Goal: Task Accomplishment & Management: Complete application form

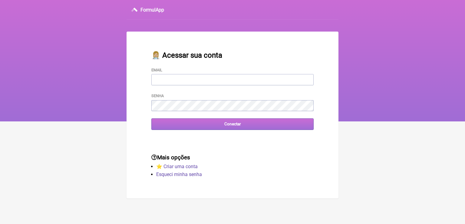
type input "[EMAIL_ADDRESS][DOMAIN_NAME]"
click at [217, 127] on input "Conectar" at bounding box center [232, 123] width 162 height 11
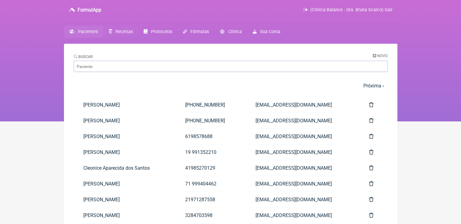
click at [125, 33] on span "Receitas" at bounding box center [123, 31] width 17 height 5
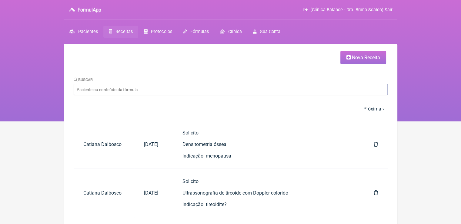
click at [355, 61] on link "Nova Receita" at bounding box center [363, 57] width 46 height 13
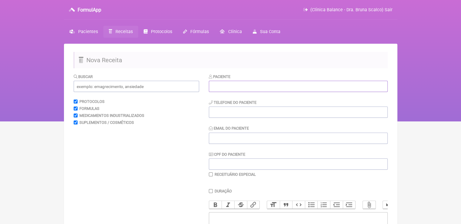
click at [231, 88] on input "text" at bounding box center [298, 86] width 179 height 11
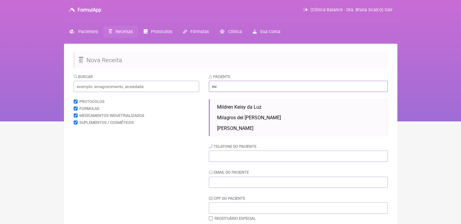
type input "m"
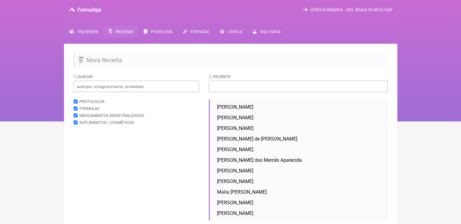
click at [91, 33] on span "Pacientes" at bounding box center [88, 31] width 20 height 5
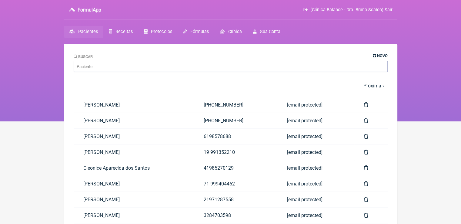
click at [377, 53] on span "Novo" at bounding box center [382, 55] width 11 height 5
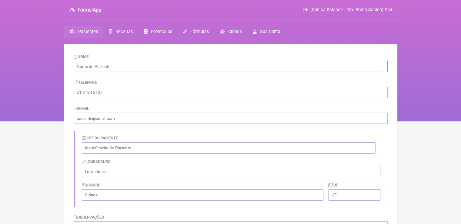
click at [130, 68] on input "text" at bounding box center [231, 66] width 314 height 11
paste input "Millena [GEOGRAPHIC_DATA]"
type input "Millena [GEOGRAPHIC_DATA]"
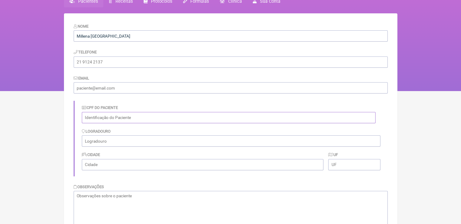
click at [116, 117] on input "text" at bounding box center [228, 117] width 293 height 11
paste input "420.373.678-13"
type input "420.373.678-13"
click at [139, 84] on input "email" at bounding box center [231, 87] width 314 height 11
paste input "[EMAIL_ADDRESS][DOMAIN_NAME]"
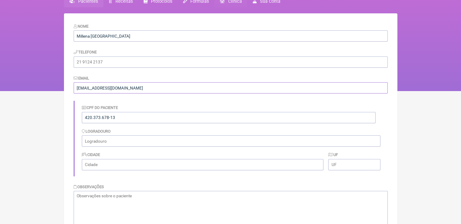
type input "[EMAIL_ADDRESS][DOMAIN_NAME]"
click at [136, 62] on input "tel" at bounding box center [231, 61] width 314 height 11
paste input "[PHONE_NUMBER]"
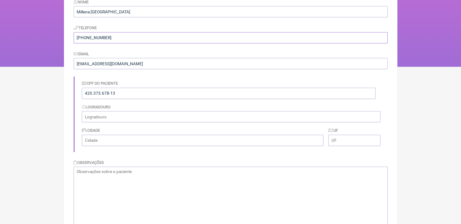
scroll to position [96, 0]
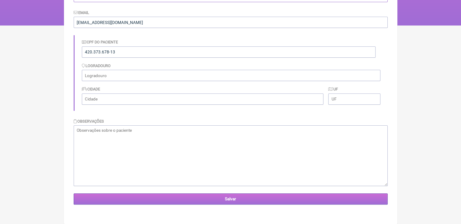
type input "[PHONE_NUMBER]"
click at [195, 201] on input "Salvar" at bounding box center [231, 198] width 314 height 11
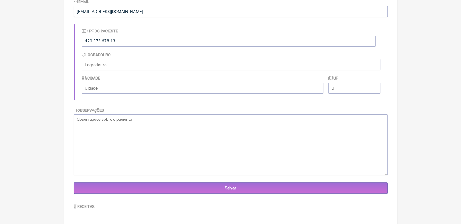
scroll to position [136, 0]
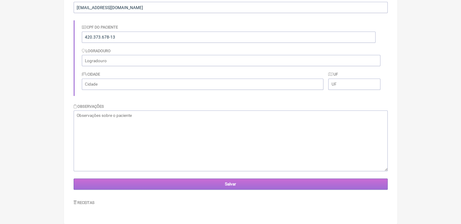
click at [218, 184] on input "Salvar" at bounding box center [231, 183] width 314 height 11
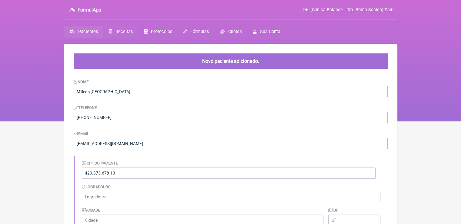
click at [123, 33] on span "Receitas" at bounding box center [123, 31] width 17 height 5
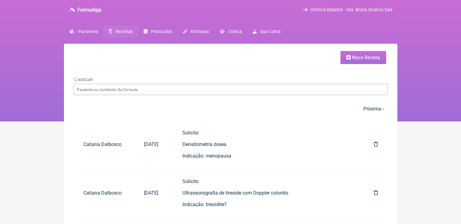
click at [356, 60] on span "Nova Receita" at bounding box center [366, 58] width 28 height 6
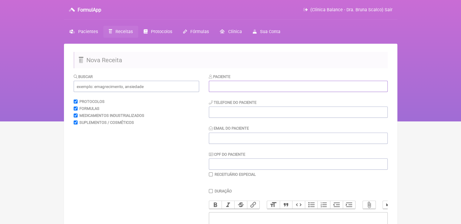
click at [279, 90] on input "text" at bounding box center [298, 86] width 179 height 11
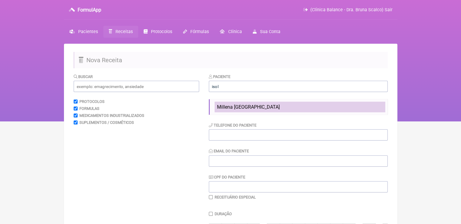
click at [264, 109] on span "Millena [GEOGRAPHIC_DATA]" at bounding box center [248, 107] width 63 height 6
type input "Millena [GEOGRAPHIC_DATA]"
type input "[PHONE_NUMBER]"
type input "[EMAIL_ADDRESS][DOMAIN_NAME]"
type input "420.373.678-13"
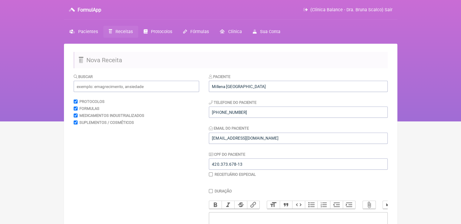
click at [426, 86] on nav "FormulApp (Clínica Balance - Dra. Bruna Scalco) Sair Pacientes Receitas Protoco…" at bounding box center [230, 60] width 461 height 121
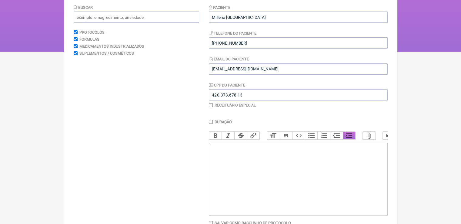
scroll to position [91, 0]
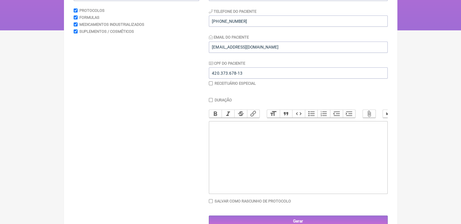
click at [271, 138] on trix-editor at bounding box center [298, 157] width 179 height 73
paste trix-editor "<div>Progesterona natural micronizada | 100mg</div><div>Tomar 1 cp a noite ao d…"
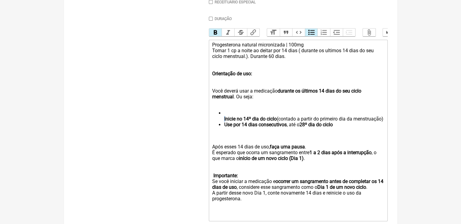
drag, startPoint x: 221, startPoint y: 123, endPoint x: 225, endPoint y: 121, distance: 4.9
click at [225, 121] on ul "Inicie no 14º dia do ciclo (contado a partir do primeiro dia da menstruação) Us…" at bounding box center [298, 121] width 172 height 23
click at [223, 119] on ul "Inicie no 14º dia do ciclo (contado a partir do primeiro dia da menstruação) Us…" at bounding box center [298, 121] width 172 height 23
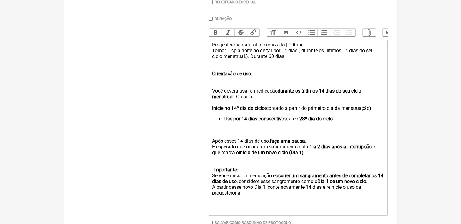
click at [211, 114] on trix-editor "Progesterona natural micronizada | 100mg Tomar 1 cp a noite ao deitar por 14 di…" at bounding box center [298, 127] width 179 height 175
click at [224, 121] on strong "Use por 14 dias consecutivos" at bounding box center [255, 119] width 62 height 6
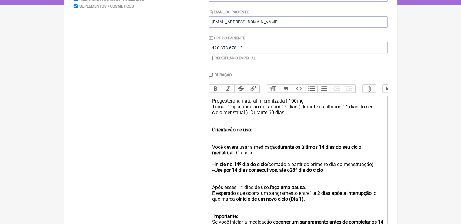
scroll to position [111, 0]
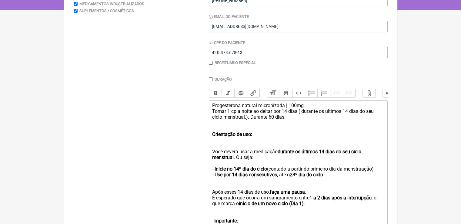
click at [211, 109] on trix-editor "Progesterona natural micronizada | 100mg Tomar 1 cp a noite ao deitar por 14 di…" at bounding box center [298, 183] width 179 height 166
type trix-editor "<div>1) Progesterona natural micronizada | 100mg</div><div>Tomar 1 cp a noite a…"
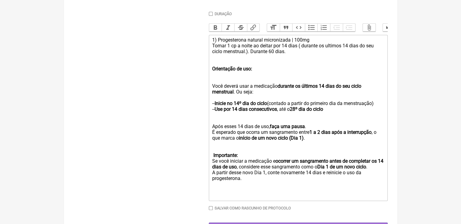
scroll to position [202, 0]
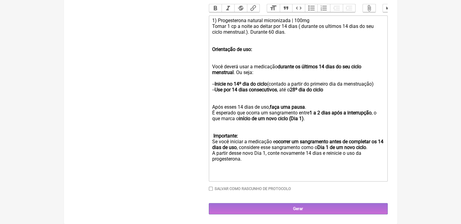
click at [211, 189] on input "Salvar como rascunho de Protocolo" at bounding box center [211, 188] width 4 height 4
checkbox input "true"
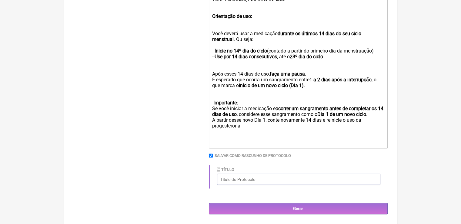
scroll to position [236, 0]
click at [257, 177] on input "Título" at bounding box center [298, 178] width 163 height 11
type input "p"
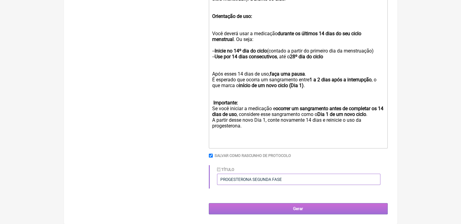
type input "PROGESTERONA SEGUNDA FASE"
click at [290, 207] on input "Gerar" at bounding box center [298, 208] width 179 height 11
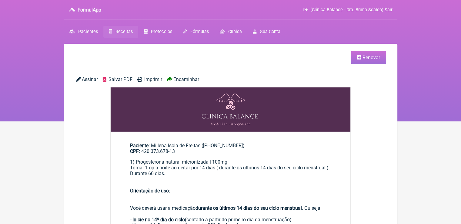
click at [121, 79] on span "Salvar PDF" at bounding box center [120, 79] width 24 height 6
click at [124, 32] on span "Receitas" at bounding box center [123, 31] width 17 height 5
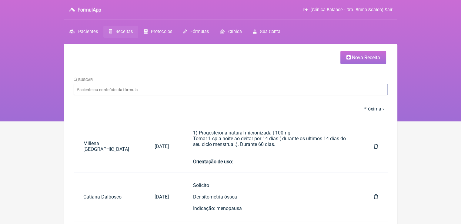
click at [350, 62] on link "Nova Receita" at bounding box center [363, 57] width 46 height 13
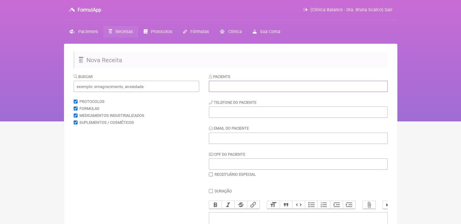
click at [303, 83] on input "text" at bounding box center [298, 86] width 179 height 11
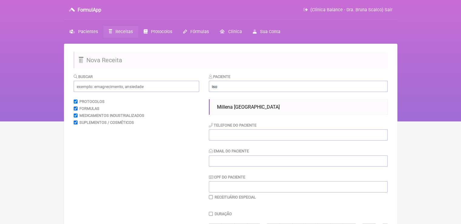
click at [263, 100] on ul "Millena [GEOGRAPHIC_DATA]" at bounding box center [298, 106] width 179 height 15
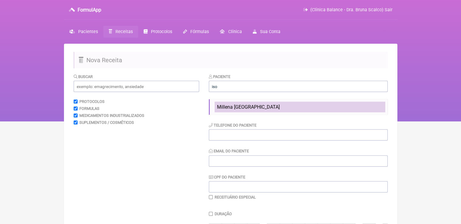
click at [261, 109] on span "Millena [GEOGRAPHIC_DATA]" at bounding box center [248, 107] width 63 height 6
type input "Millena [GEOGRAPHIC_DATA]"
type input "[PHONE_NUMBER]"
type input "[EMAIL_ADDRESS][DOMAIN_NAME]"
type input "420.373.678-13"
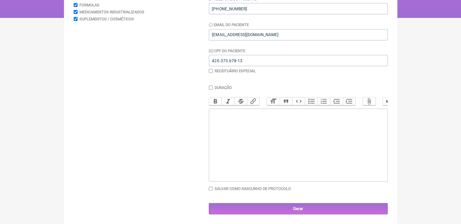
scroll to position [108, 0]
click at [246, 126] on trix-editor at bounding box center [298, 144] width 179 height 73
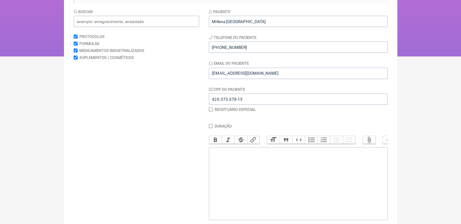
scroll to position [17, 0]
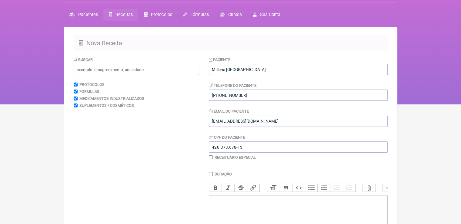
click at [154, 70] on input "text" at bounding box center [136, 69] width 125 height 11
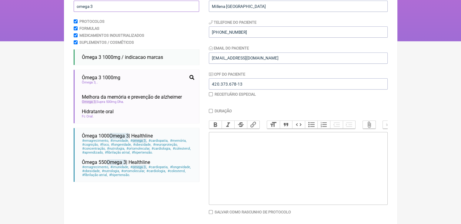
scroll to position [108, 0]
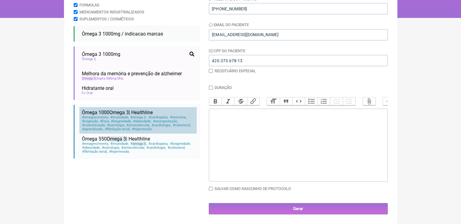
type input "omega 3"
click at [133, 119] on span "obesidade" at bounding box center [142, 121] width 19 height 4
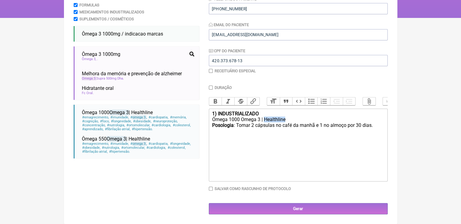
drag, startPoint x: 289, startPoint y: 119, endPoint x: 264, endPoint y: 119, distance: 24.8
click at [264, 119] on div "Ômega 1000 Omega 3 | Healthline" at bounding box center [298, 119] width 172 height 6
click at [376, 126] on div "Posologia : Tomar 2 cápsulas no café da manhã e 1 no almoço por 30 dias." at bounding box center [298, 128] width 172 height 12
type trix-editor "<div><strong>1) INDUSTRIALIZADO</strong></div><div>Ômega 1000 Omega 3 | Omega v…"
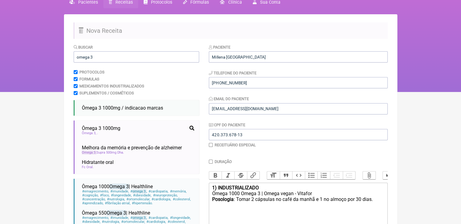
scroll to position [17, 0]
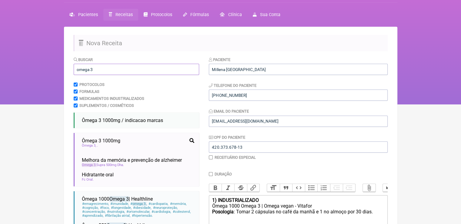
drag, startPoint x: 111, startPoint y: 69, endPoint x: 75, endPoint y: 72, distance: 36.7
click at [75, 72] on input "omega 3" at bounding box center [136, 69] width 125 height 11
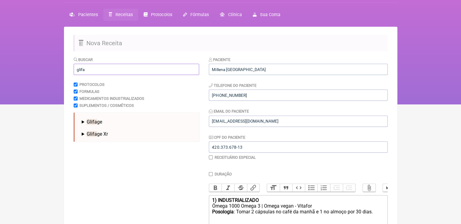
type input "glifa"
click at [91, 132] on span "Glifa" at bounding box center [92, 134] width 10 height 6
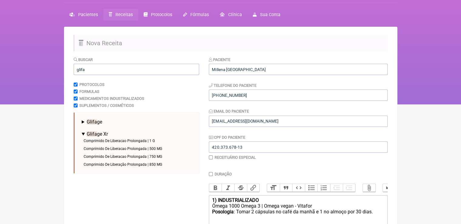
scroll to position [47, 0]
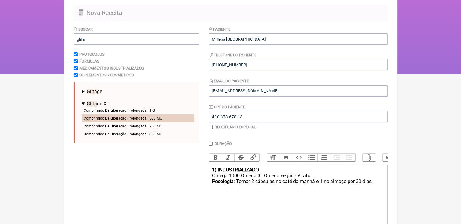
click at [163, 119] on li "Comprimido De Liberacao Prolongada | 500 MG" at bounding box center [138, 118] width 112 height 8
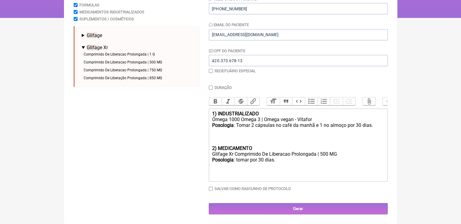
scroll to position [108, 0]
click at [232, 156] on div "Glifage Xr Comprimido De Liberacao Prolongada | 500 MG" at bounding box center [298, 154] width 172 height 6
drag, startPoint x: 317, startPoint y: 154, endPoint x: 236, endPoint y: 155, distance: 81.5
click at [236, 155] on div "Glifage XR Comprimido De Liberacao Prolongada | 500 MG" at bounding box center [298, 154] width 172 height 6
drag, startPoint x: 281, startPoint y: 159, endPoint x: 236, endPoint y: 161, distance: 45.1
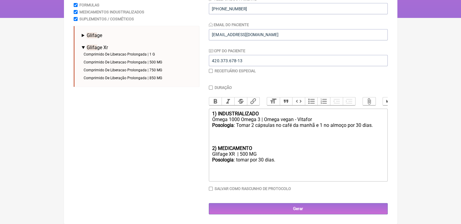
click at [236, 161] on div "Posologia : tomar por 30 dias." at bounding box center [298, 163] width 172 height 12
drag, startPoint x: 348, startPoint y: 158, endPoint x: 313, endPoint y: 162, distance: 34.7
click at [313, 162] on div "Posologia : Tomar 1 comprimido após o almoço por 60 dias." at bounding box center [298, 163] width 172 height 12
click at [370, 158] on div "Posologia : Tomar 1 comprimido após o almoço. Uso durante 60 dias." at bounding box center [298, 163] width 172 height 12
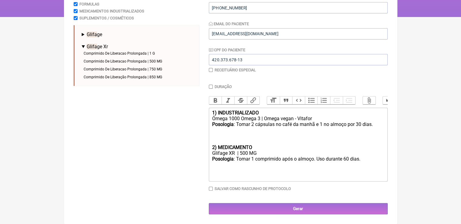
type trix-editor "<div><strong>1) INDUSTRIALIZADO</strong></div><div>Ômega 1000 Omega 3 | Omega v…"
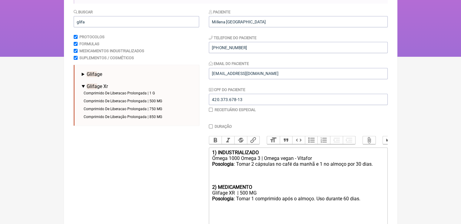
scroll to position [55, 0]
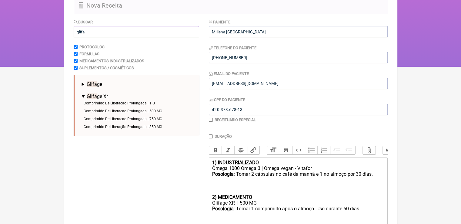
drag, startPoint x: 110, startPoint y: 33, endPoint x: 51, endPoint y: 27, distance: 59.0
click at [51, 27] on div "FormulApp (Clínica Balance - Dra. Bruna Scalco) Sair [GEOGRAPHIC_DATA] Receitas…" at bounding box center [230, 5] width 461 height 121
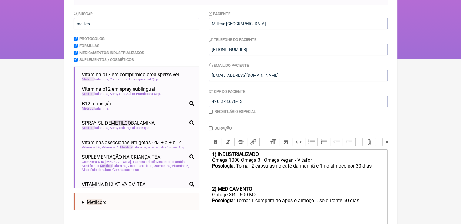
scroll to position [85, 0]
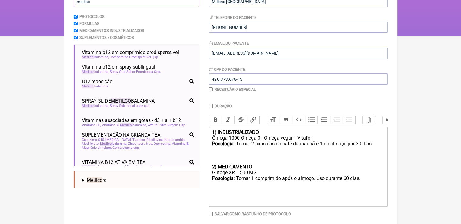
type input "metilco"
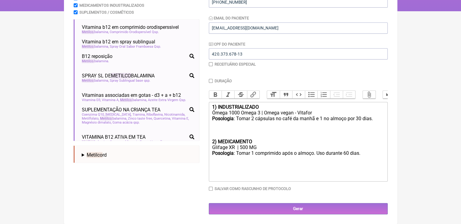
click at [231, 129] on div "Posologia : Tomar 2 cápsulas no café da manhã e 1 no almoço por 30 dias." at bounding box center [298, 126] width 172 height 23
click at [361, 155] on div "Posologia : Tomar 1 comprimido após o almoço. Uso durante 60 dias." at bounding box center [298, 164] width 172 height 29
click at [362, 154] on div "Posologia : Tomar 1 comprimido após o almoço. Uso durante 60 dias." at bounding box center [298, 164] width 172 height 29
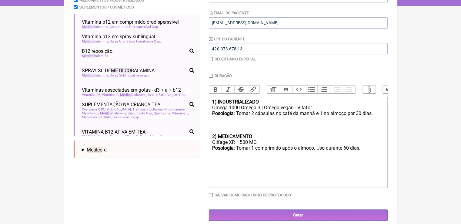
paste trix-editor "<br><br><strong>3) MANIPULADO</strong></div><div>Metilfolato | 1mg</div><div>Me…"
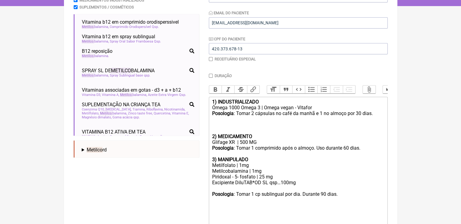
click at [225, 158] on div "Posologia : Tomar 1 comprimido após o almoço. Uso durante 60 dias. 3) MANIPULADO" at bounding box center [298, 153] width 172 height 17
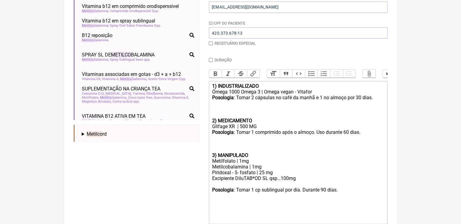
scroll to position [145, 0]
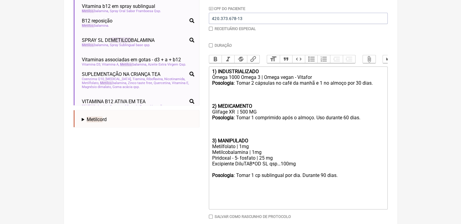
click at [258, 155] on div "Metilcobalamina | 1mg" at bounding box center [298, 152] width 172 height 6
click at [254, 155] on div "Metilcobalamina | 1mcg" at bounding box center [298, 152] width 172 height 6
drag, startPoint x: 325, startPoint y: 181, endPoint x: 320, endPoint y: 180, distance: 5.2
click at [320, 178] on div "Posologia : Tomar 1 cp sublingual por dia. Durante 90 dias." at bounding box center [298, 175] width 172 height 6
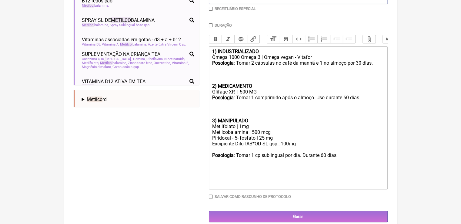
scroll to position [176, 0]
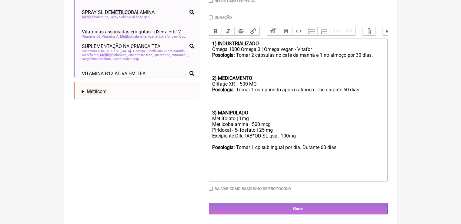
click at [353, 153] on div at bounding box center [298, 164] width 172 height 29
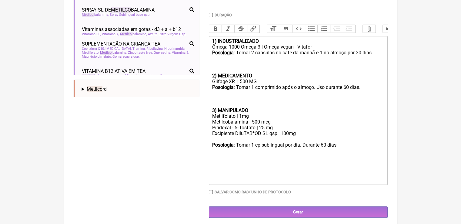
type trix-editor "<div><strong>1) INDUSTRIALIZADO</strong></div><div>Ômega 1000 Omega 3 | Omega v…"
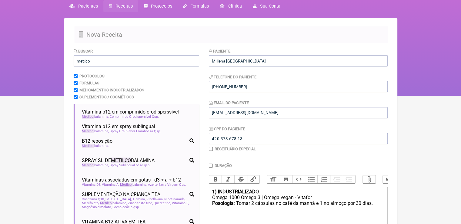
scroll to position [24, 0]
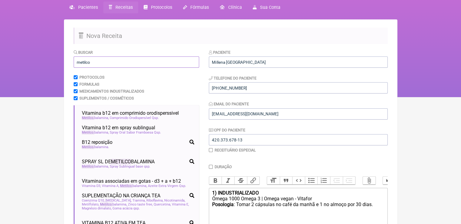
click at [133, 66] on input "metilco" at bounding box center [136, 61] width 125 height 11
drag, startPoint x: 133, startPoint y: 66, endPoint x: 73, endPoint y: 60, distance: 60.6
click at [73, 60] on main "Nova Receita Buscar metilco Protocolos Formulas Medicamentos Industrializados S…" at bounding box center [230, 201] width 333 height 365
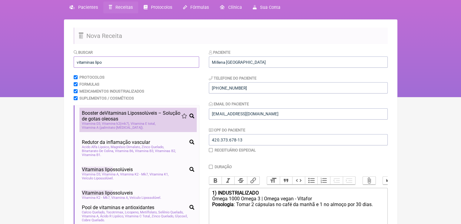
type input "vitaminas lipo"
click at [137, 120] on span "Booster de Vitaminas Lipo ssolúveis – Solução de gotas oleosas" at bounding box center [132, 116] width 100 height 12
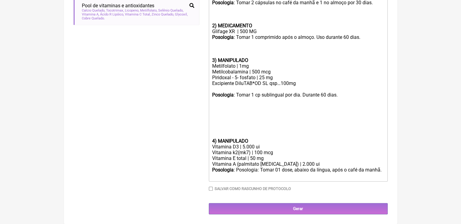
scroll to position [236, 0]
click at [214, 124] on div at bounding box center [298, 118] width 172 height 40
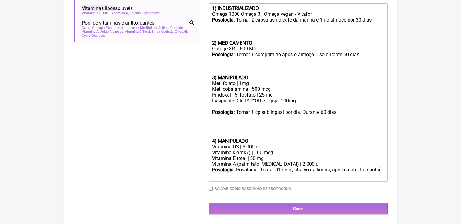
scroll to position [215, 0]
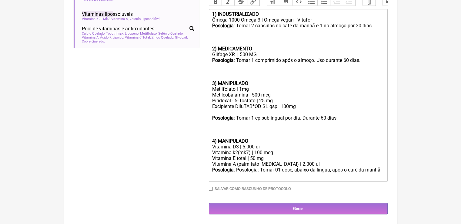
click at [283, 149] on div "Vitamina k2(mk7) | 100 mcg" at bounding box center [298, 152] width 172 height 6
click at [385, 164] on trix-editor "1) INDUSTRIALIZADO Ômega 1000 Omega 3 | Omega vegan - Vitafor Posologia : Tomar…" at bounding box center [298, 95] width 179 height 172
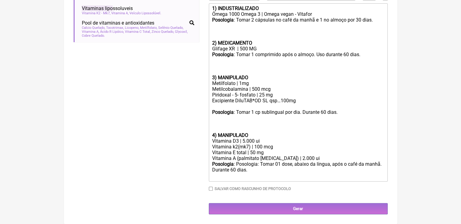
drag, startPoint x: 374, startPoint y: 18, endPoint x: 345, endPoint y: 19, distance: 29.1
click at [345, 19] on div "Posologia : Tomar 2 cápsulas no café da manhã e 1 no almoço por 30 dias." at bounding box center [298, 28] width 172 height 23
click at [256, 172] on div "Posologia : Posologia: Tomar 01 dose, abaixo da língua, após o café da manhã. D…" at bounding box center [298, 170] width 172 height 18
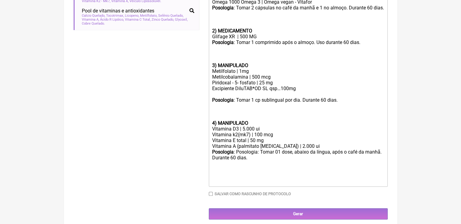
paste trix-editor "strong>4) MANIPULADO</strong></div><div>Berberina HCL | 500mg</div><div>NAC | 6…"
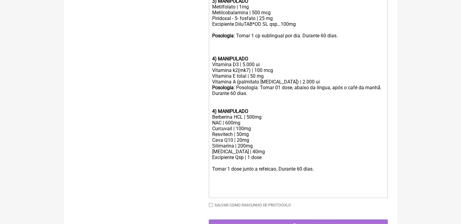
scroll to position [292, 0]
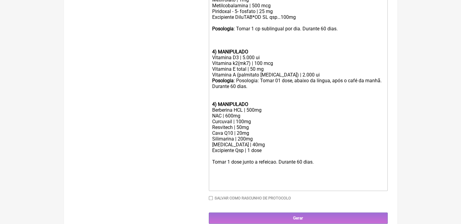
click at [216, 107] on div "Posologia : Posologia: Tomar 01 dose, abaixo da língua, após o café da manhã. D…" at bounding box center [298, 92] width 172 height 29
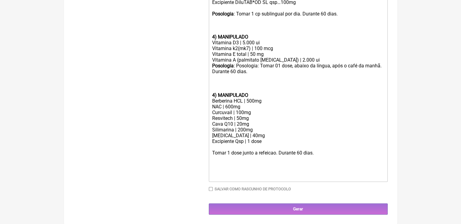
scroll to position [320, 0]
drag, startPoint x: 243, startPoint y: 111, endPoint x: 235, endPoint y: 111, distance: 7.9
click at [235, 111] on div "Curcuvail | 100mg" at bounding box center [298, 112] width 172 height 6
drag, startPoint x: 255, startPoint y: 135, endPoint x: 210, endPoint y: 130, distance: 45.7
click at [210, 130] on trix-editor "1) INDUSTRIALIZADO Ômega 1000 Omega 3 | Omega vegan - Vitafor Posologia : Tomar…" at bounding box center [298, 43] width 179 height 276
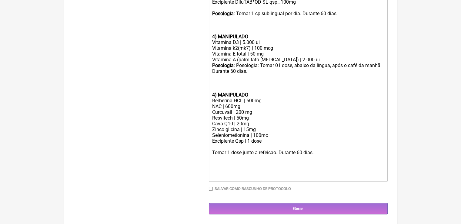
type trix-editor "<lor><ipsumd>1) SITAMETCONSECTE</adipis></eli><sed>Doeiu 9935 Tempo 6 | Incid u…"
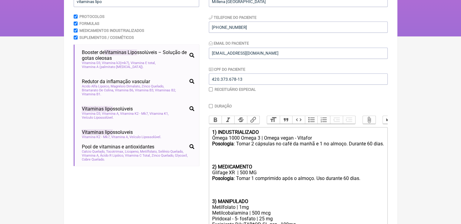
scroll to position [78, 0]
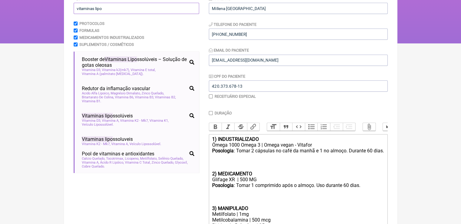
drag, startPoint x: 109, startPoint y: 9, endPoint x: 72, endPoint y: 9, distance: 37.3
click at [72, 9] on main "Nova Receita Buscar vitaminas lipo Protocolos Formulas Medicamentos Industriali…" at bounding box center [230, 209] width 333 height 487
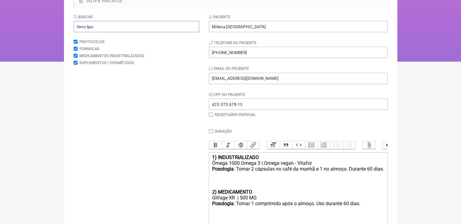
scroll to position [61, 0]
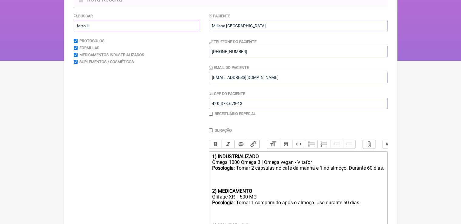
click at [106, 27] on input "ferro li" at bounding box center [136, 25] width 125 height 11
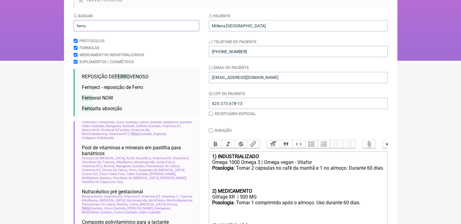
scroll to position [216, 0]
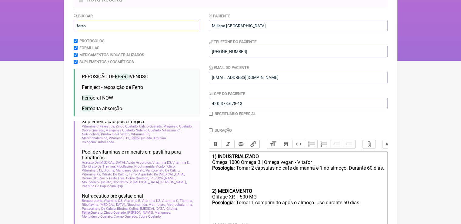
click at [93, 23] on input "ferro" at bounding box center [136, 25] width 125 height 11
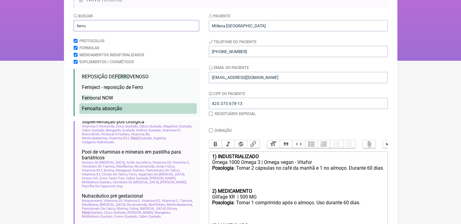
type input "ferro"
click at [115, 108] on span "Ferro alta absorção" at bounding box center [102, 108] width 40 height 6
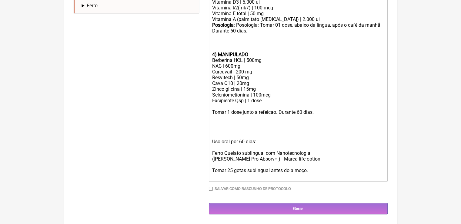
scroll to position [361, 0]
drag, startPoint x: 260, startPoint y: 142, endPoint x: 209, endPoint y: 143, distance: 51.5
click at [209, 143] on trix-editor "1) INDUSTRIALIZADO Ômega 1000 Omega 3 | Omega vegan - Vitafor Posologia : Tomar…" at bounding box center [298, 23] width 179 height 317
click at [213, 148] on div "Ferro Quelato sublingual com Nanotecnologia (Nano Ferro Pro Absorv+ ) - Marca l…" at bounding box center [298, 158] width 172 height 40
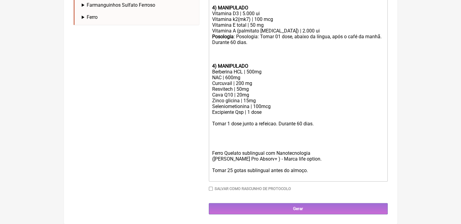
scroll to position [349, 0]
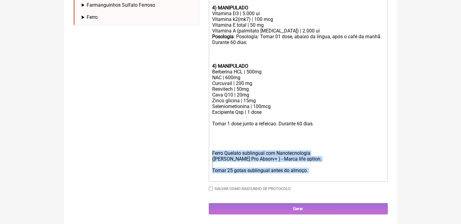
drag, startPoint x: 316, startPoint y: 174, endPoint x: 211, endPoint y: 151, distance: 107.9
click at [211, 151] on trix-editor "1) INDUSTRIALIZADO Ômega 1000 Omega 3 | Omega vegan - Vitafor Posologia : Tomar…" at bounding box center [298, 28] width 179 height 305
copy div "Ferro Quelato sublingual com Nanotecnologia (Nano Ferro Pro Absorv+ ) - Marca l…"
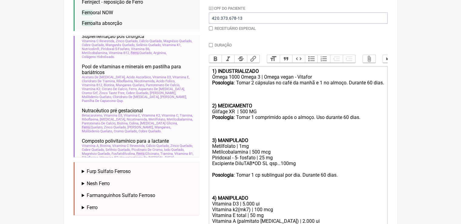
scroll to position [144, 0]
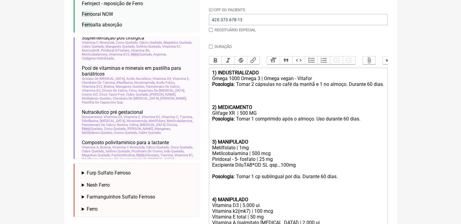
click at [369, 128] on div "Posologia : Tomar 1 comprimido após o almoço. Uso durante 60 dias. 3) MANIPULADO" at bounding box center [298, 130] width 172 height 29
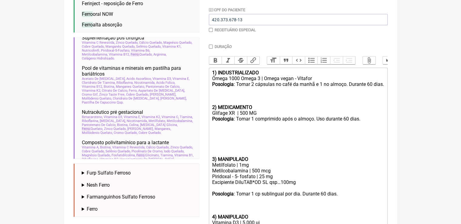
paste trix-editor "Ferro Quelato sublingual com Nanotecnologia<br>(Nano Ferro Pro Absorv+ ) - Marc…"
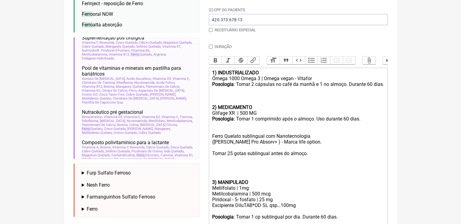
drag, startPoint x: 254, startPoint y: 116, endPoint x: 210, endPoint y: 117, distance: 44.2
drag, startPoint x: 257, startPoint y: 77, endPoint x: 212, endPoint y: 75, distance: 45.2
click at [212, 75] on strong "1) INDUSTRIALIZADO" at bounding box center [235, 73] width 47 height 6
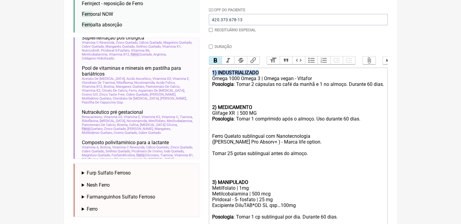
copy strong "1) INDUSTRIALIZADO"
click at [214, 142] on div "Posologia : Tomar 1 comprimido após o almoço. Uso durante 60 dias. Ferro Quelat…" at bounding box center [298, 150] width 172 height 69
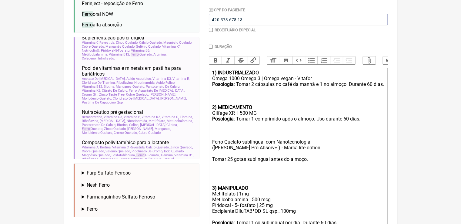
paste trix-editor "strong>1) INDUSTRIALIZADO</strong><"
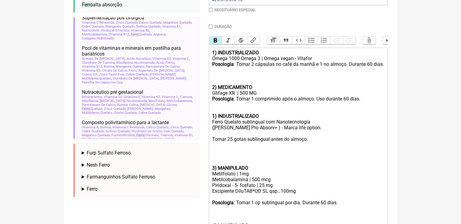
scroll to position [174, 0]
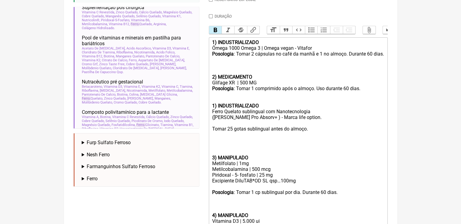
click at [214, 108] on strong "1) INDUSTRIALIZADO" at bounding box center [235, 106] width 47 height 6
drag, startPoint x: 211, startPoint y: 115, endPoint x: 214, endPoint y: 115, distance: 3.3
click at [214, 115] on trix-editor "1) INDUSTRIALIZADO Ômega 1000 Omega 3 | Omega vegan - Vitafor Posologia : Tomar…" at bounding box center [298, 201] width 179 height 328
click at [217, 30] on button "Bold" at bounding box center [215, 30] width 13 height 8
click at [244, 131] on div "Posologia : Tomar 1 comprimido após o almoço. Uso durante 60 dias. 3) INDUSTRIA…" at bounding box center [298, 122] width 172 height 75
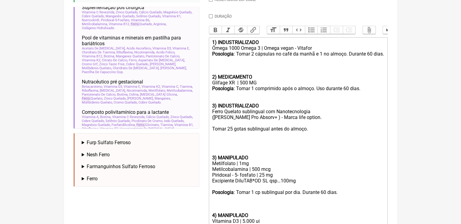
click at [313, 141] on div "Posologia : Tomar 1 comprimido após o almoço. Uso durante 60 dias. 3) INDUSTRIA…" at bounding box center [298, 122] width 172 height 75
click at [235, 136] on div "Posologia : Tomar 1 comprimido após o almoço. Uso durante 60 dias. 3) INDUSTRIA…" at bounding box center [298, 122] width 172 height 75
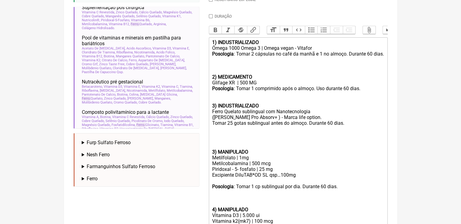
click at [247, 154] on div "Posologia : Tomar 1 comprimido após o almoço. Uso durante 60 dias. 3) INDUSTRIA…" at bounding box center [298, 119] width 172 height 69
drag, startPoint x: 236, startPoint y: 101, endPoint x: 208, endPoint y: 100, distance: 27.3
click at [208, 100] on form "Buscar ferro Protocolos Formulas Medicamentos Industrializados Suplementos / Co…" at bounding box center [231, 145] width 314 height 493
copy div "Posologia :"
click at [210, 135] on trix-editor "1) INDUSTRIALIZADO Ômega 1000 Omega 3 | Omega vegan - Vitafor Posologia : Tomar…" at bounding box center [298, 198] width 179 height 322
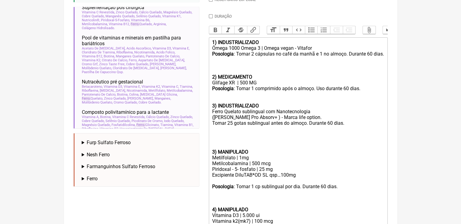
paste trix-editor "<strong>Posologia</strong>:&nbsp;"
click at [217, 106] on div "Posologia : Tomar 1 comprimido após o almoço. Uso durante 60 dias. 3) INDUSTRIA…" at bounding box center [298, 119] width 172 height 69
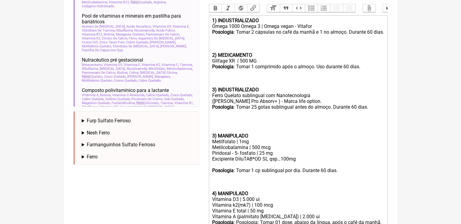
scroll to position [205, 0]
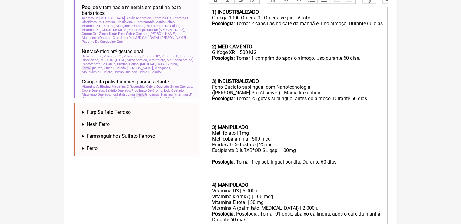
click at [233, 127] on div "Posologia : Tomar 1 comprimido após o almoço. Uso durante 60 dias. 3) INDUSTRIA…" at bounding box center [298, 92] width 172 height 75
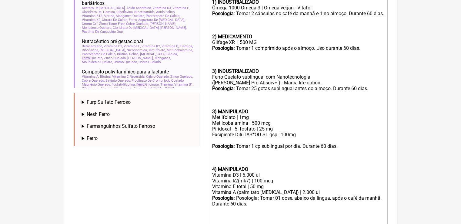
scroll to position [215, 0]
click at [213, 114] on strong "3) MANIPULADO" at bounding box center [230, 111] width 36 height 6
click at [214, 171] on strong "4) MANIPULADO" at bounding box center [230, 168] width 36 height 6
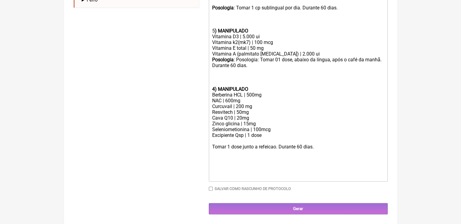
scroll to position [367, 0]
click at [277, 147] on div "Tomar 1 dose junto a refeicao. Durante 60 dias.ㅤ" at bounding box center [298, 147] width 172 height 6
click at [281, 163] on div at bounding box center [298, 167] width 172 height 12
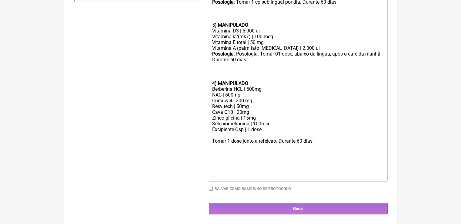
paste trix-editor "strong>6) MANIPULADO</strong></div><div>Magnésio treonato | 500g</div><div>[MED…"
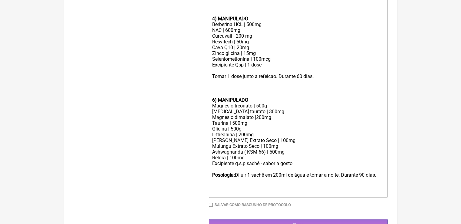
scroll to position [434, 0]
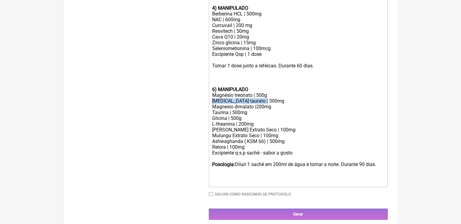
drag, startPoint x: 272, startPoint y: 115, endPoint x: 200, endPoint y: 115, distance: 72.7
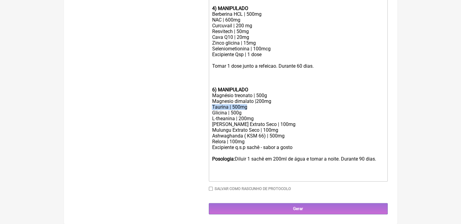
drag, startPoint x: 253, startPoint y: 122, endPoint x: 204, endPoint y: 119, distance: 48.9
drag, startPoint x: 250, startPoint y: 126, endPoint x: 206, endPoint y: 126, distance: 43.3
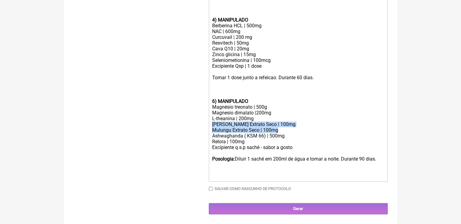
drag, startPoint x: 281, startPoint y: 132, endPoint x: 207, endPoint y: 126, distance: 73.9
drag, startPoint x: 286, startPoint y: 138, endPoint x: 207, endPoint y: 127, distance: 80.1
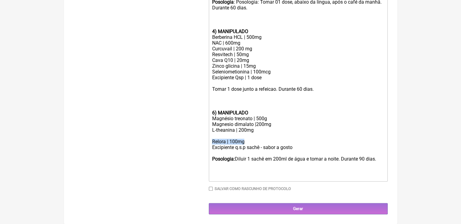
drag, startPoint x: 247, startPoint y: 142, endPoint x: 208, endPoint y: 138, distance: 39.0
drag, startPoint x: 251, startPoint y: 54, endPoint x: 205, endPoint y: 54, distance: 46.0
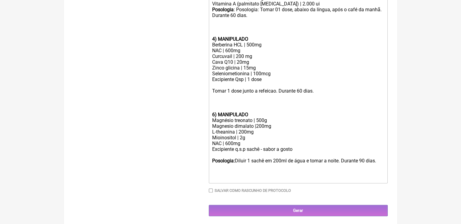
scroll to position [389, 0]
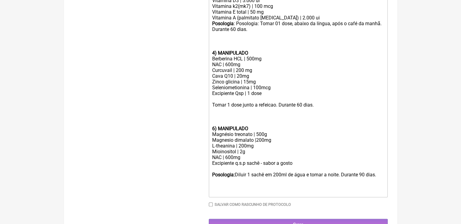
click at [241, 79] on div "Cava Q10 | 20mg" at bounding box center [298, 76] width 172 height 6
drag, startPoint x: 251, startPoint y: 91, endPoint x: 214, endPoint y: 91, distance: 37.3
click at [214, 79] on div "Cava Q10 | 20mg" at bounding box center [298, 76] width 172 height 6
click at [278, 90] on div "Zinco glicina | 15mg Seleniometionina | 100mcg" at bounding box center [298, 85] width 172 height 12
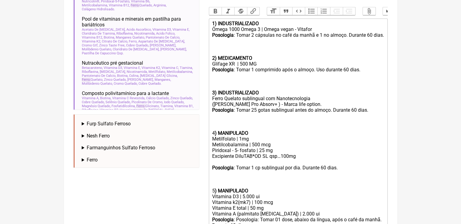
scroll to position [177, 0]
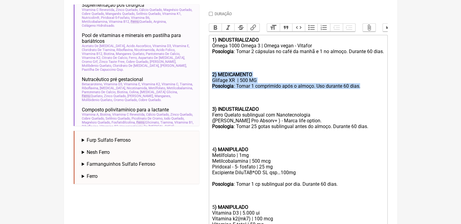
drag, startPoint x: 376, startPoint y: 98, endPoint x: 197, endPoint y: 82, distance: 179.1
click at [197, 82] on form "Buscar ferro Protocolos Formulas Medicamentos Industrializados Suplementos / Co…" at bounding box center [231, 168] width 314 height 545
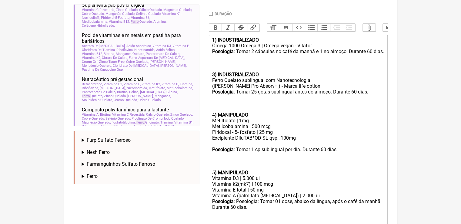
click at [213, 66] on div "3) INDUSTRIALIZADO Ferro Quelato sublingual com Nanotecnologia (Nano Ferro Pro …" at bounding box center [298, 85] width 172 height 63
click at [213, 77] on strong "3) INDUSTRIALIZADO" at bounding box center [235, 74] width 47 height 6
click at [212, 118] on div "2) INDUSTRIALIZADO Ferro Quelato sublingual com Nanotecnologia (Nano Ferro Pro …" at bounding box center [298, 85] width 172 height 63
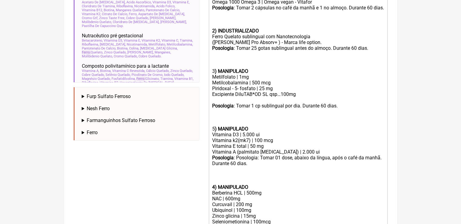
scroll to position [268, 0]
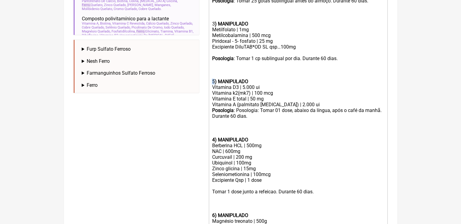
click at [211, 94] on trix-editor "1) INDUSTRIALIZADO Ômega 1000 Omega 3 | Omega vegan - Vitafor Posologia : Tomar…" at bounding box center [298, 114] width 179 height 340
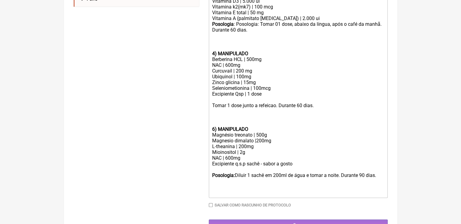
scroll to position [359, 0]
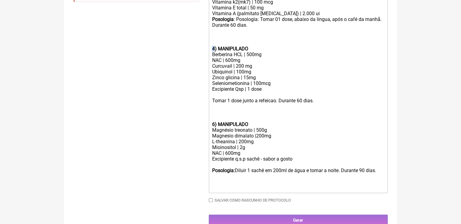
click at [212, 51] on strong "4) MANIPULADO" at bounding box center [230, 49] width 36 height 6
type trix-editor "<lor><ipsumd>6) SITAMETCONSECTE</adipis></eli><sed>Doeiu 5414 Tempo 6 | Incid u…"
click at [315, 92] on div "Excipiente Qsp | 1 dose" at bounding box center [298, 89] width 172 height 6
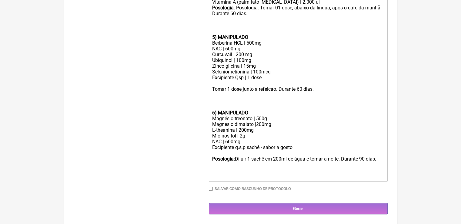
scroll to position [384, 0]
